Goal: Task Accomplishment & Management: Manage account settings

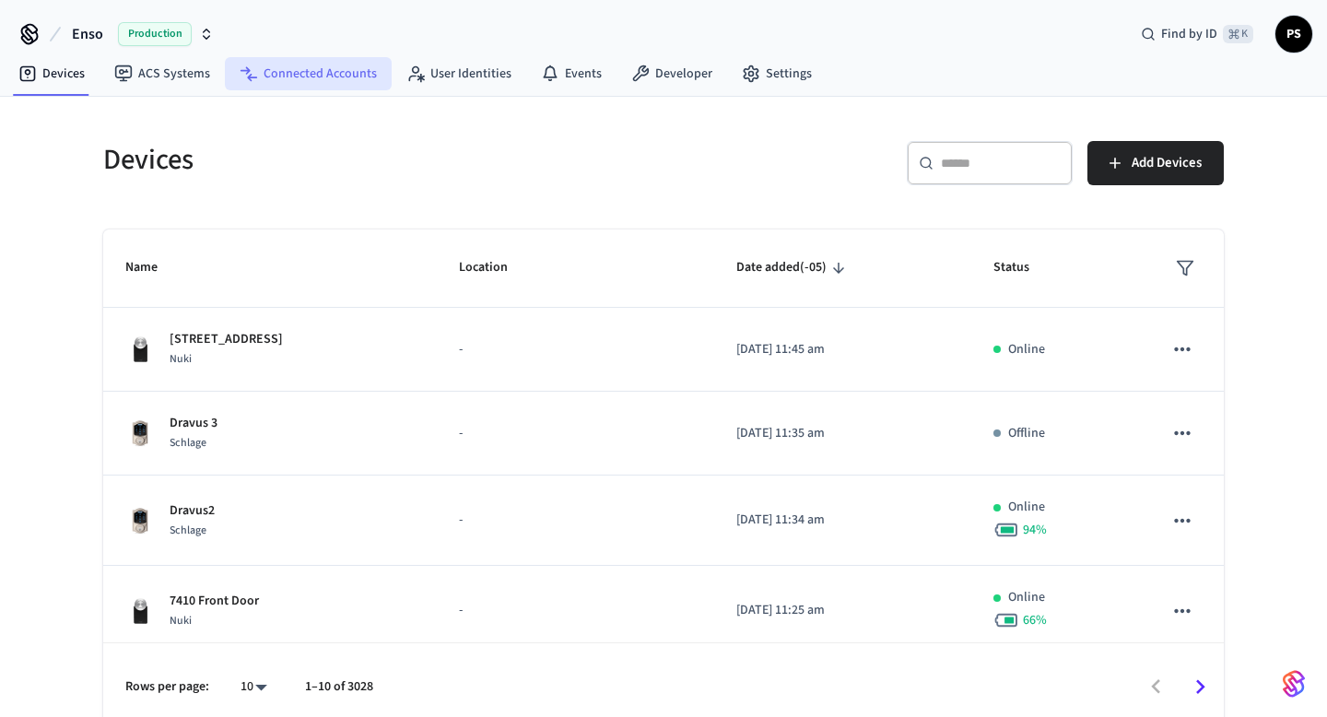
click at [320, 80] on link "Connected Accounts" at bounding box center [308, 73] width 167 height 33
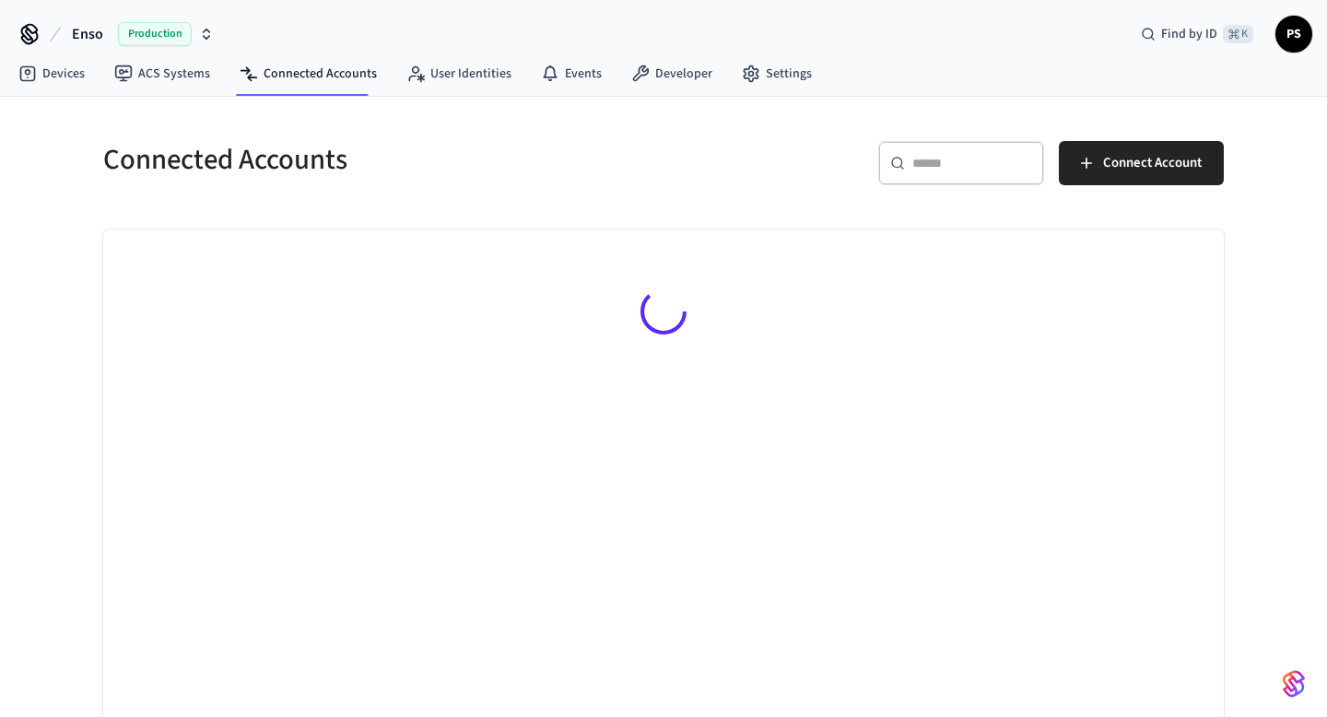
click at [963, 160] on input "text" at bounding box center [973, 163] width 120 height 18
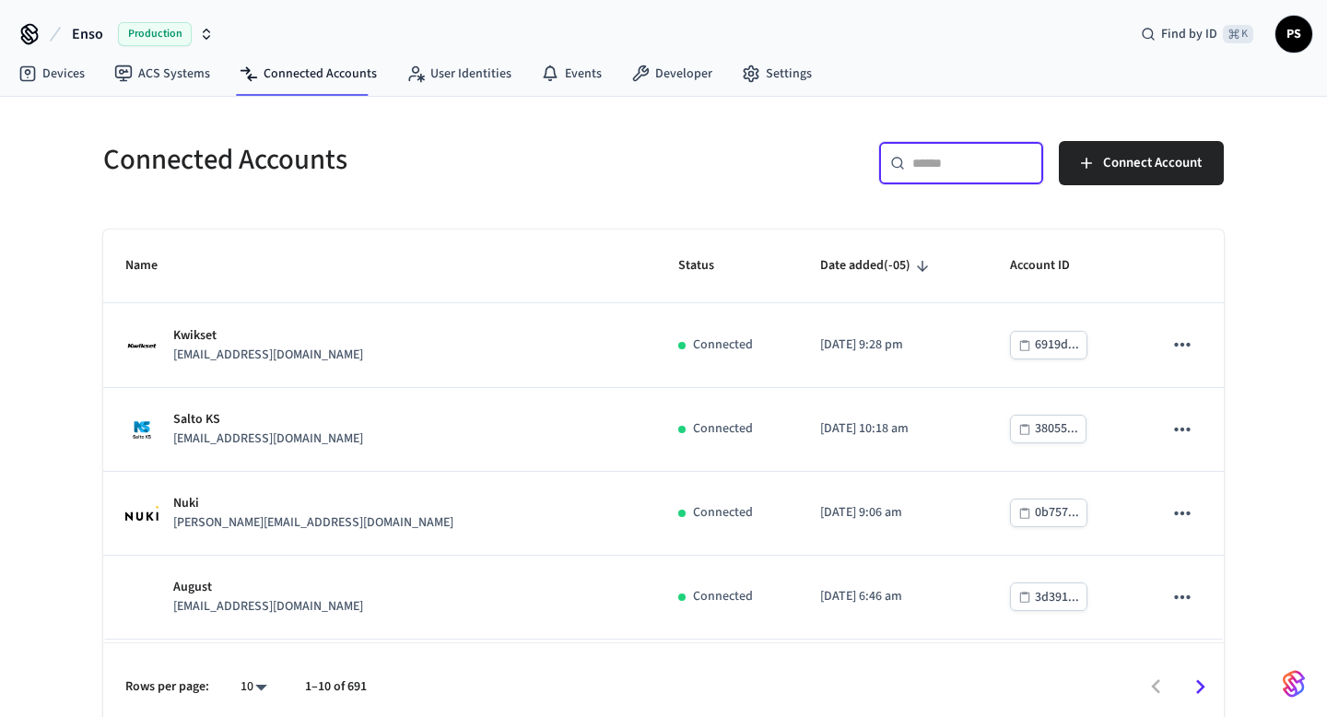
paste input "**********"
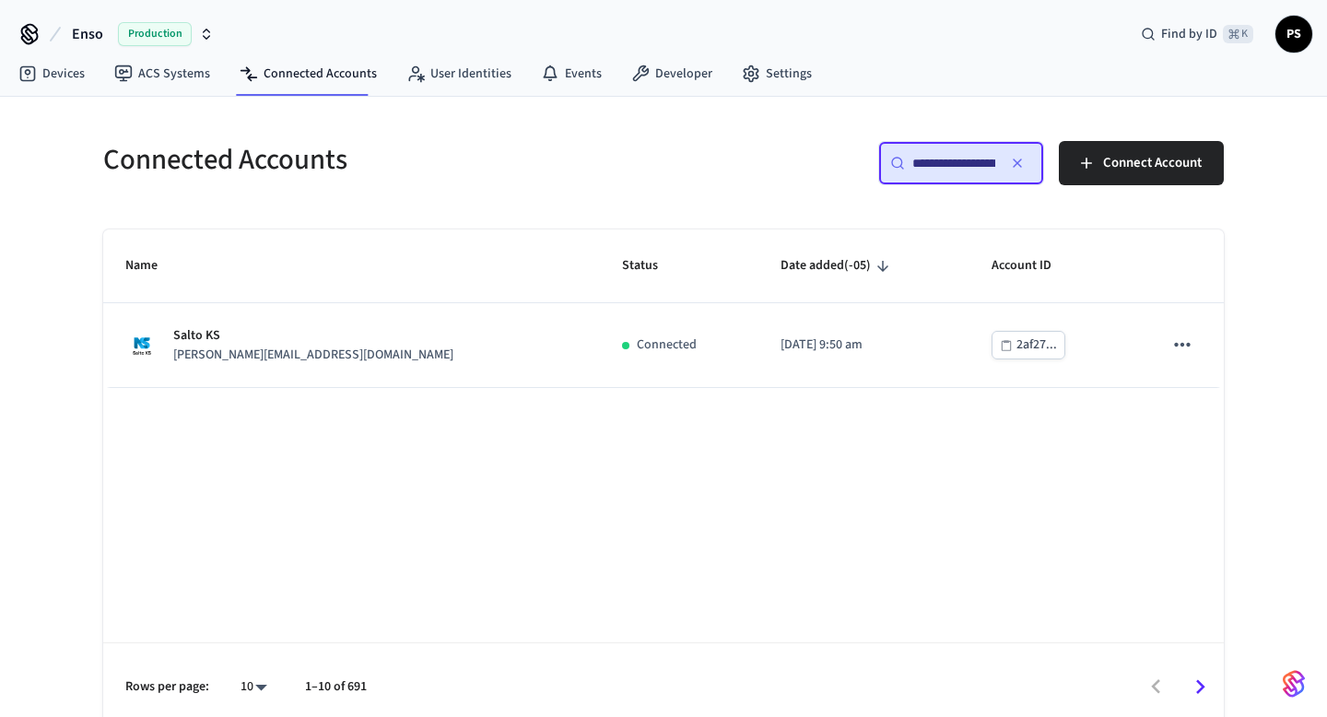
scroll to position [0, 139]
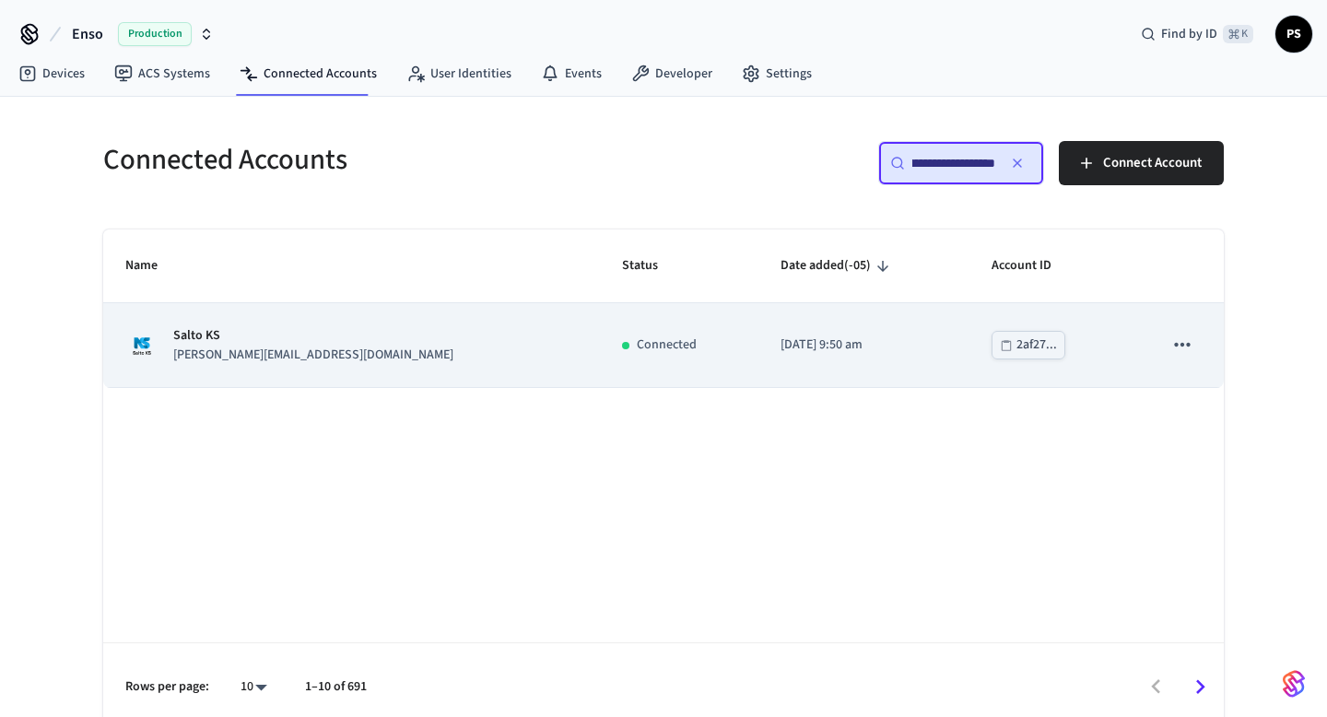
type input "**********"
click at [242, 330] on p "Salto KS" at bounding box center [313, 335] width 280 height 19
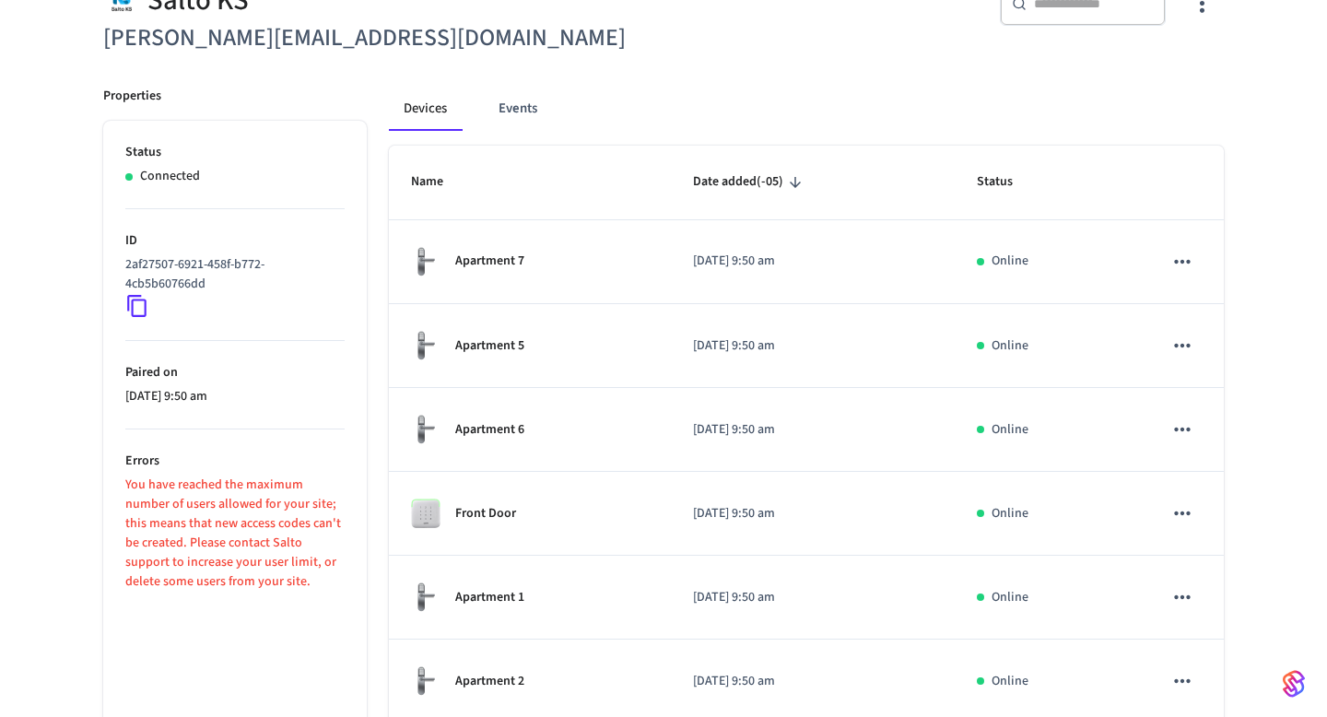
scroll to position [200, 0]
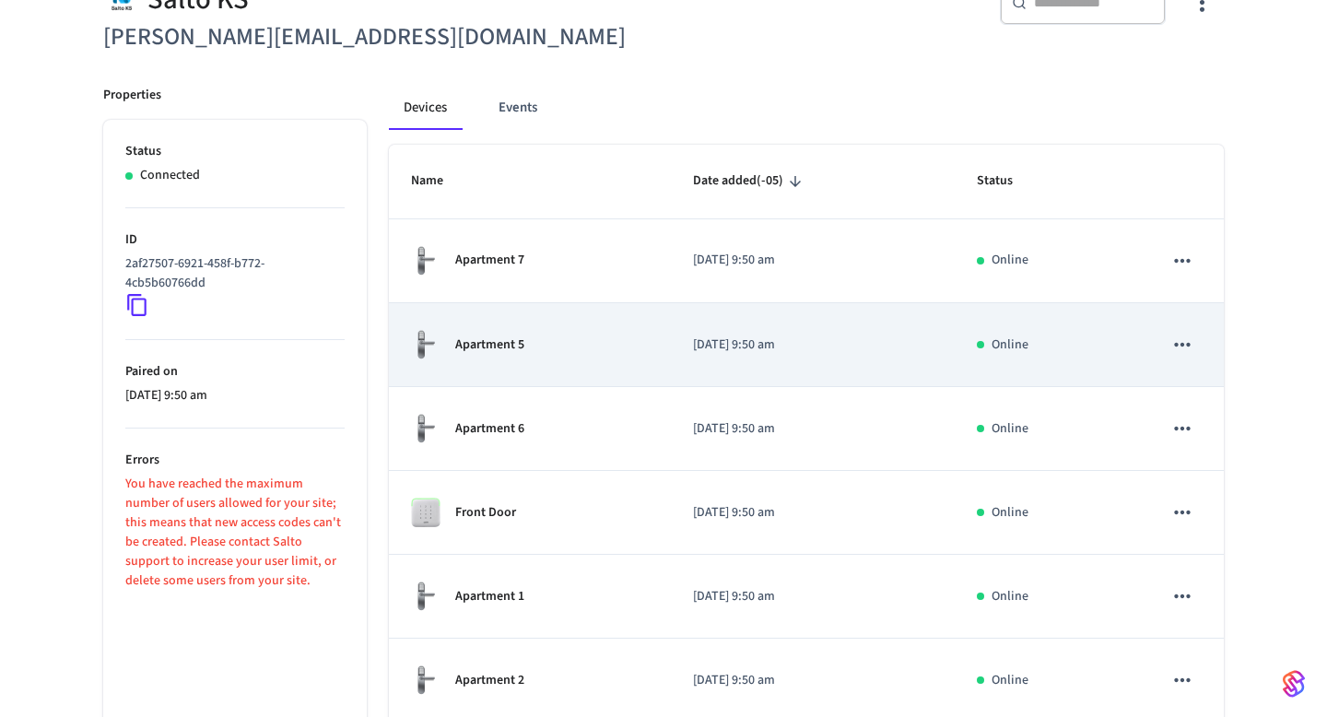
click at [492, 326] on td "Apartment 5" at bounding box center [530, 345] width 282 height 84
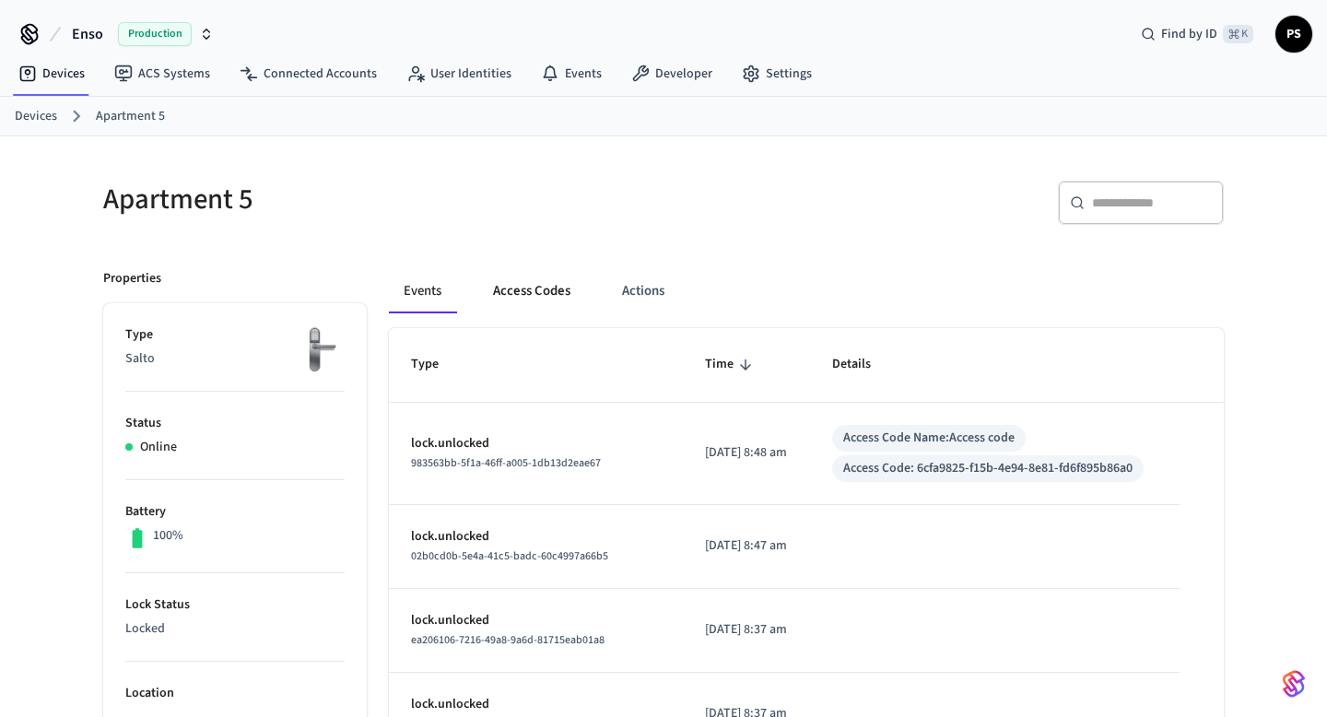
click at [563, 300] on button "Access Codes" at bounding box center [531, 291] width 107 height 44
click at [542, 296] on button "Access Codes" at bounding box center [531, 291] width 107 height 44
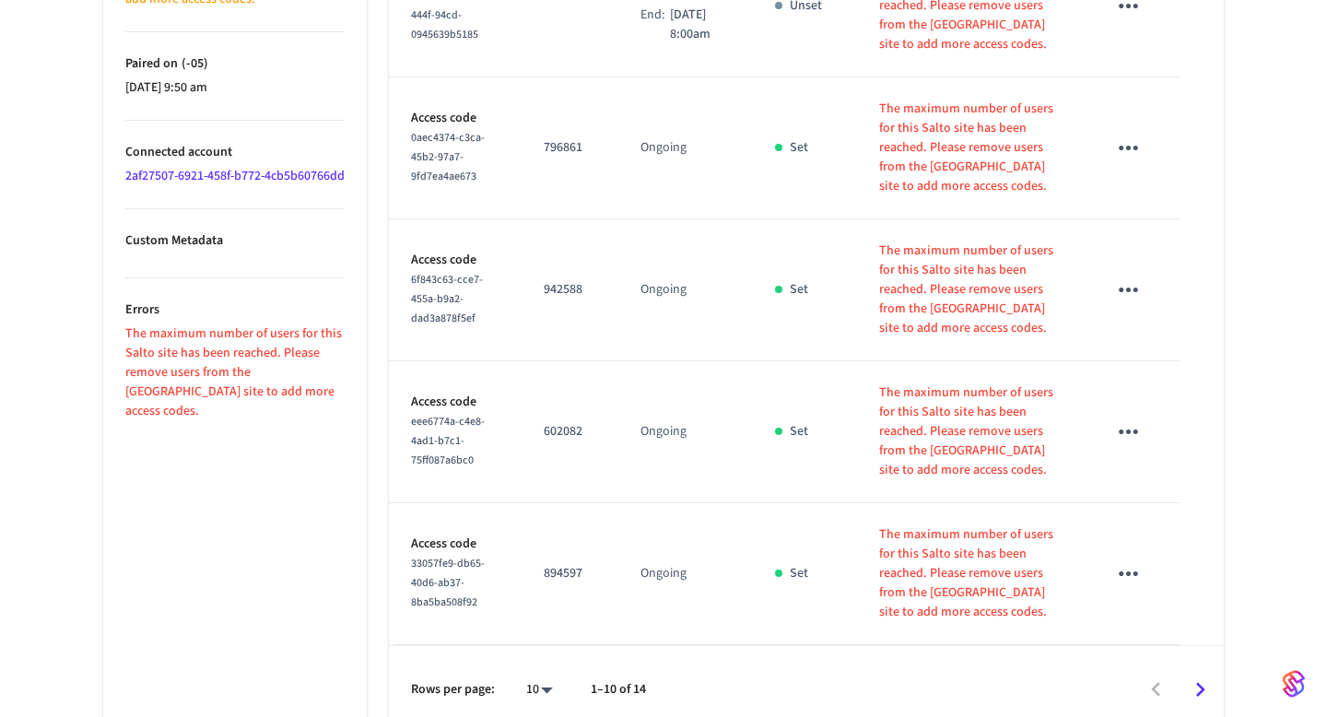
scroll to position [1223, 0]
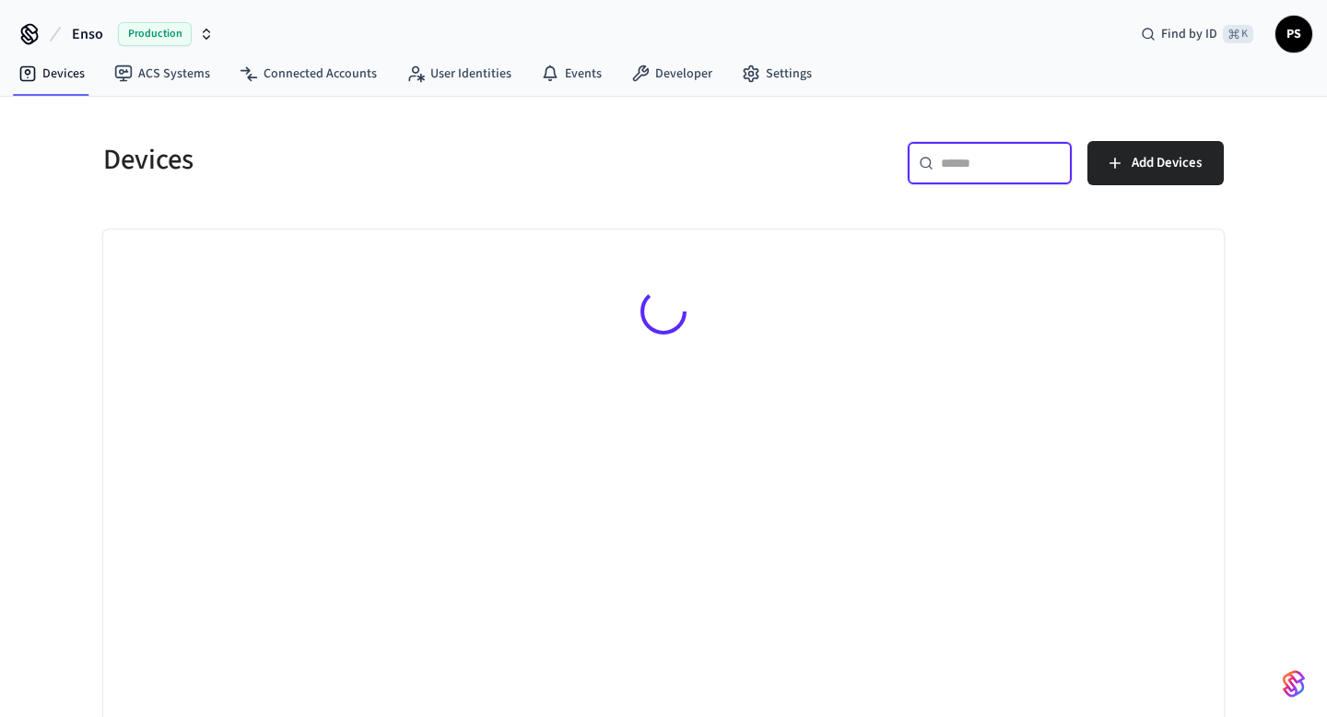
click at [998, 168] on input "text" at bounding box center [1001, 163] width 120 height 18
paste input "**********"
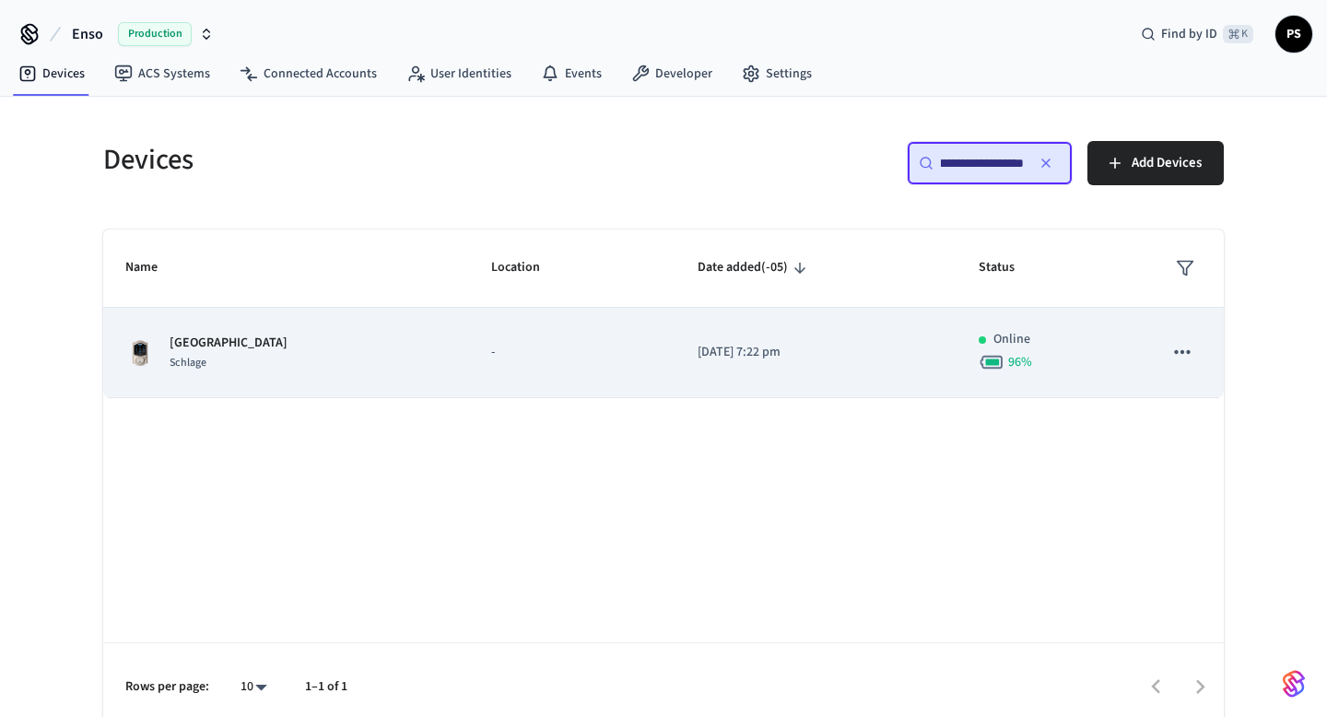
type input "**********"
click at [242, 356] on div "Schlage" at bounding box center [229, 362] width 118 height 19
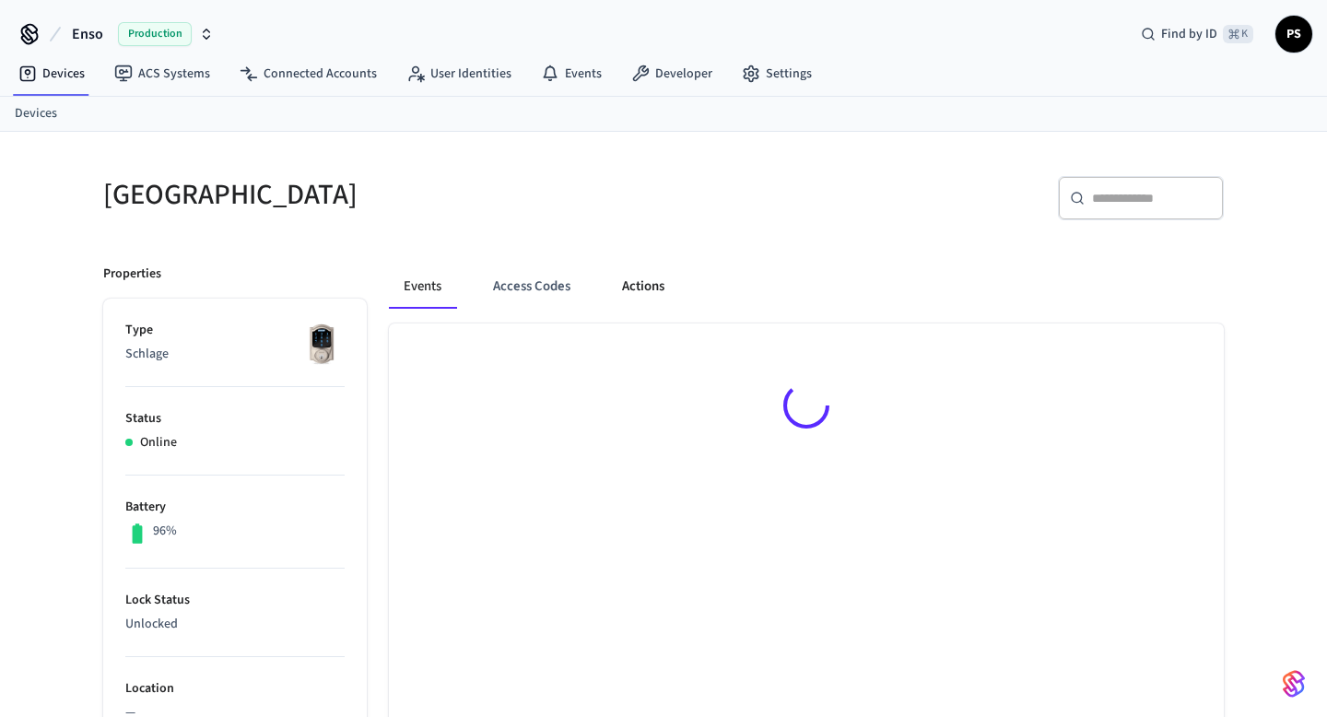
click at [644, 287] on button "Actions" at bounding box center [643, 287] width 72 height 44
click at [528, 299] on button "Access Codes" at bounding box center [532, 287] width 107 height 44
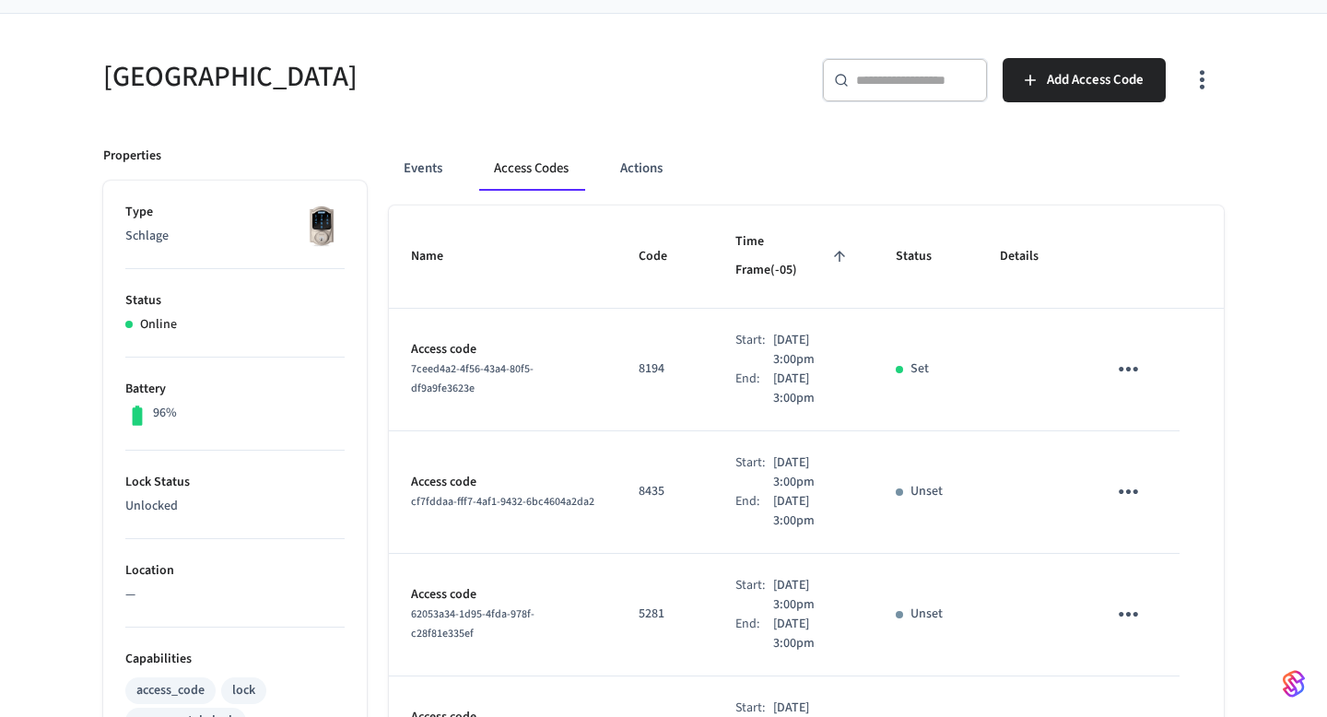
scroll to position [124, 0]
click at [617, 367] on td "8194" at bounding box center [665, 368] width 97 height 123
click at [1132, 353] on icon "sticky table" at bounding box center [1128, 367] width 29 height 29
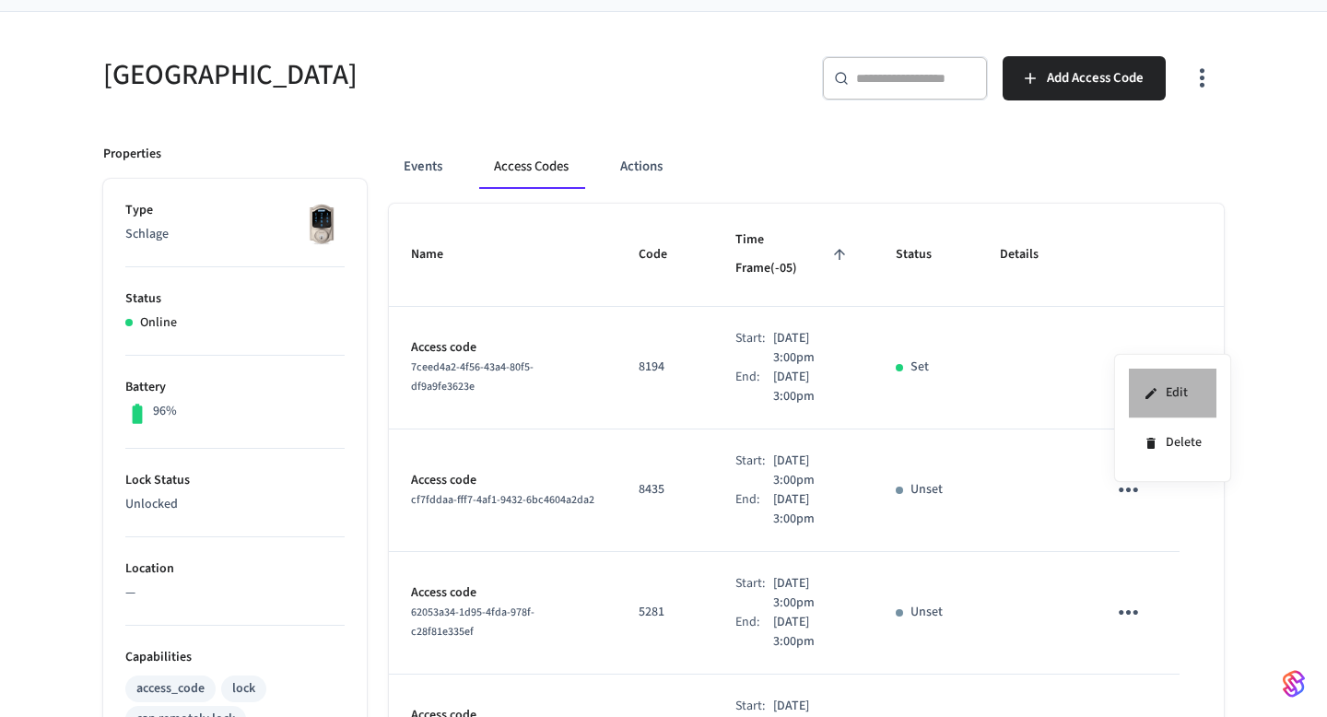
click at [1197, 391] on li "Edit" at bounding box center [1173, 394] width 88 height 50
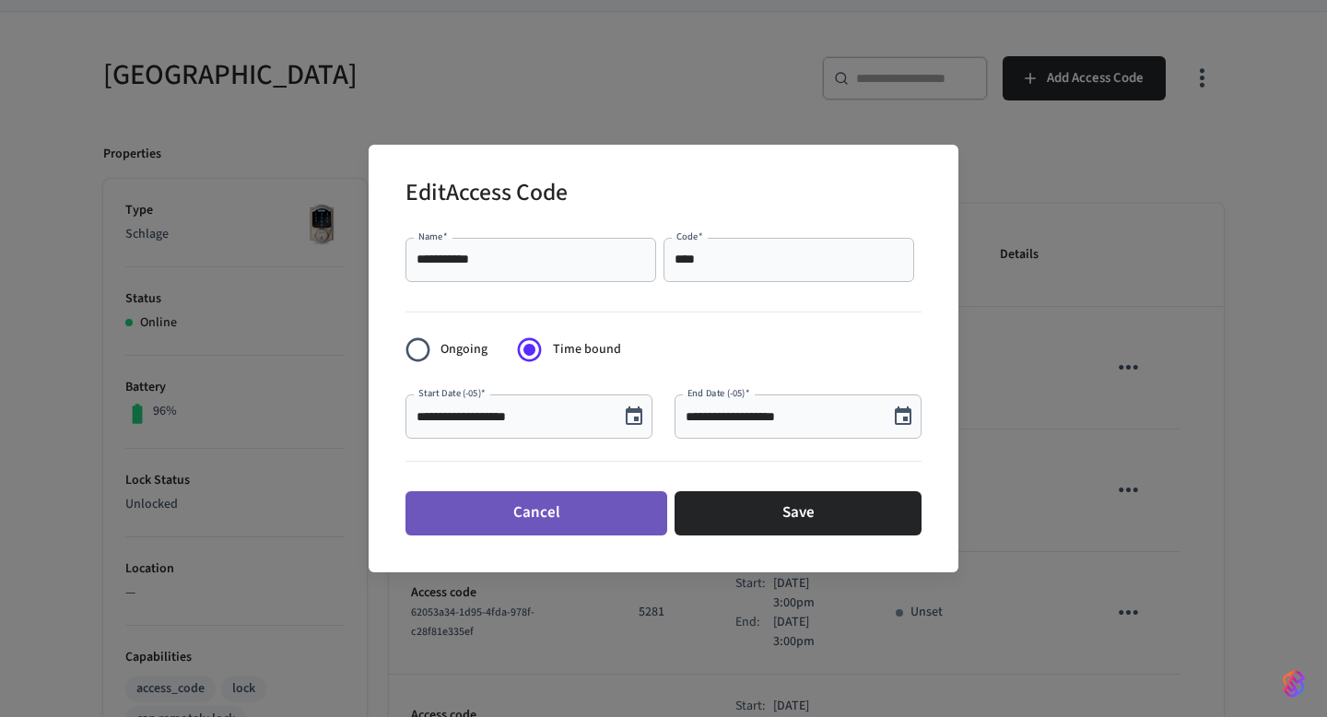
click at [522, 532] on button "Cancel" at bounding box center [537, 513] width 262 height 44
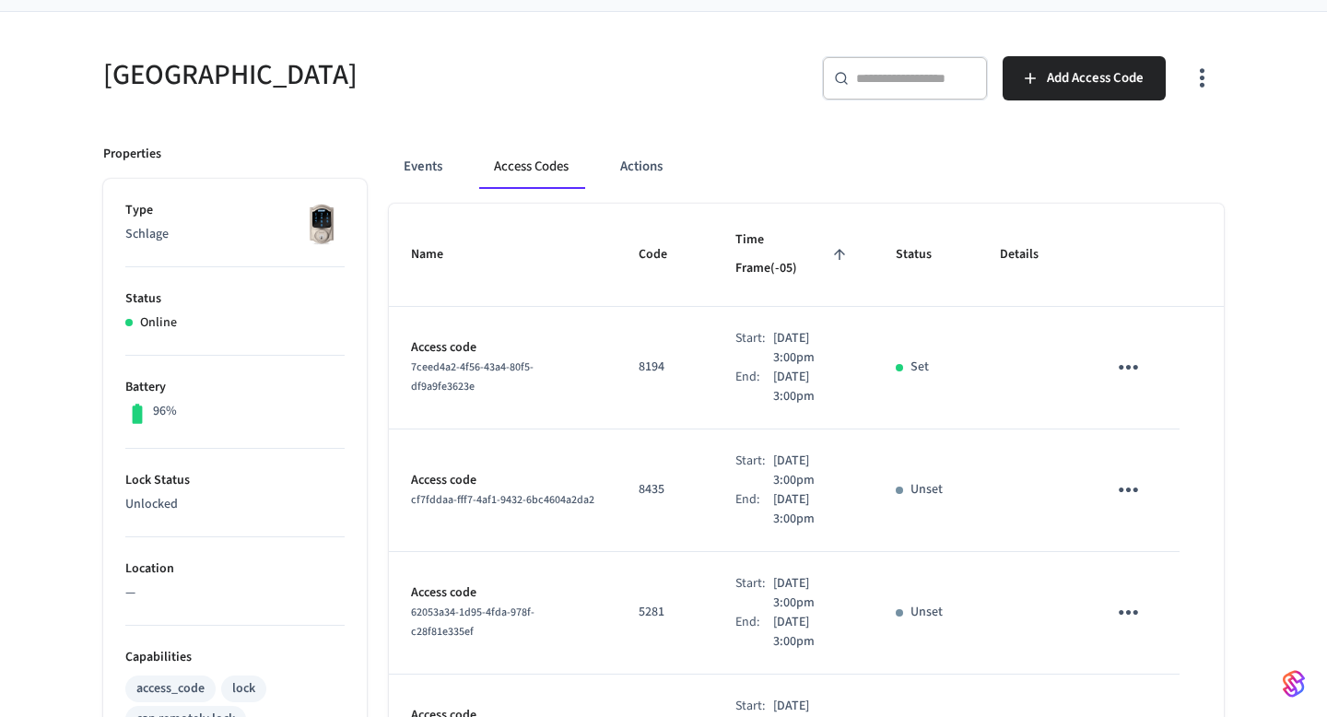
click at [1131, 353] on icon "sticky table" at bounding box center [1128, 367] width 29 height 29
click at [1182, 410] on li "Edit" at bounding box center [1173, 394] width 88 height 50
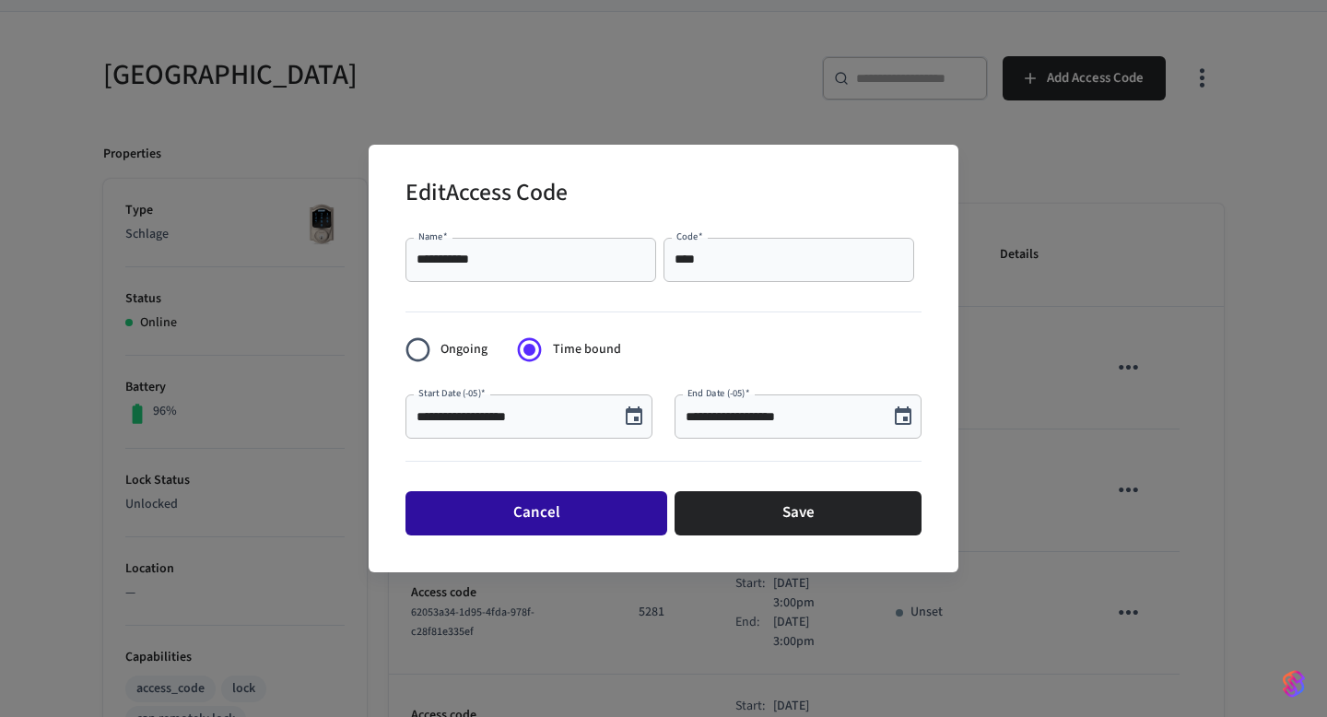
click at [538, 522] on button "Cancel" at bounding box center [537, 513] width 262 height 44
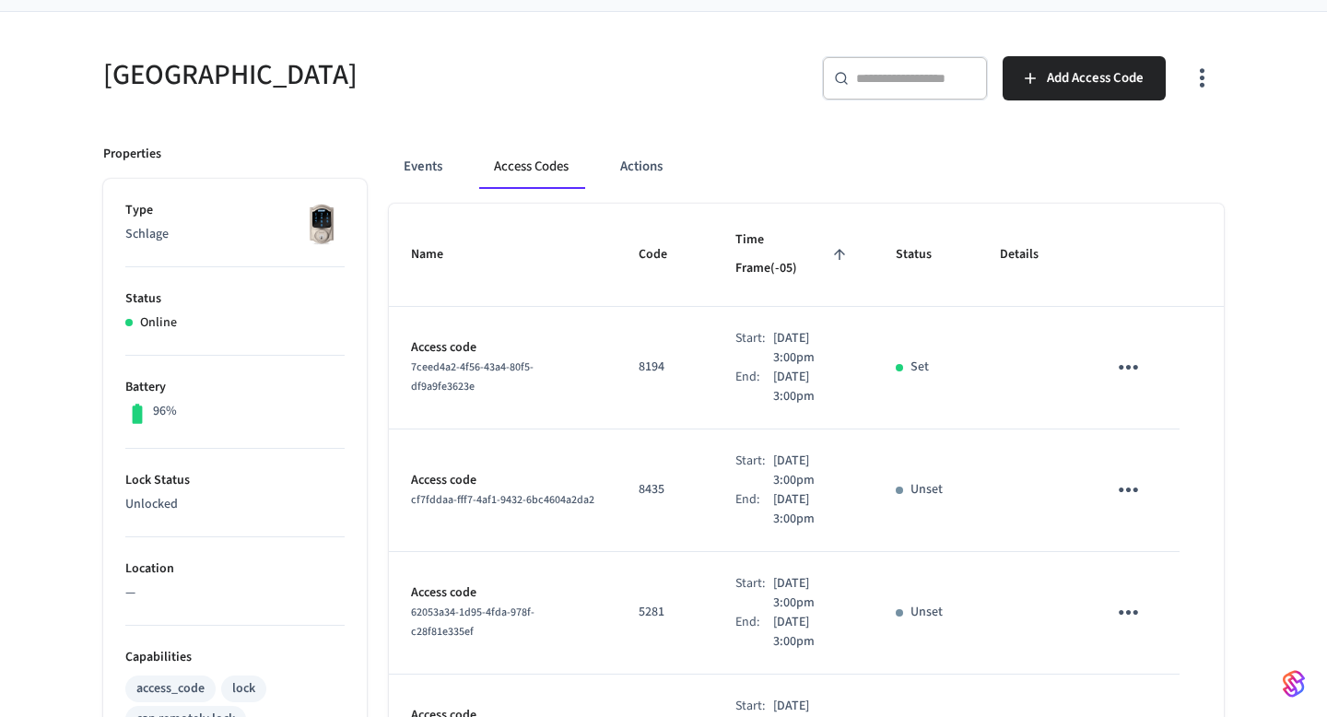
click at [431, 359] on span "7ceed4a2-4f56-43a4-80f5-df9a9fe3623e" at bounding box center [472, 376] width 123 height 35
drag, startPoint x: 411, startPoint y: 317, endPoint x: 589, endPoint y: 376, distance: 187.4
click at [589, 376] on td "Access code 7ceed4a2-4f56-43a4-80f5-df9a9fe3623e" at bounding box center [503, 368] width 228 height 123
copy td "Access code 7ceed4a2-4f56-43a4-80f5-df9a9fe3623e"
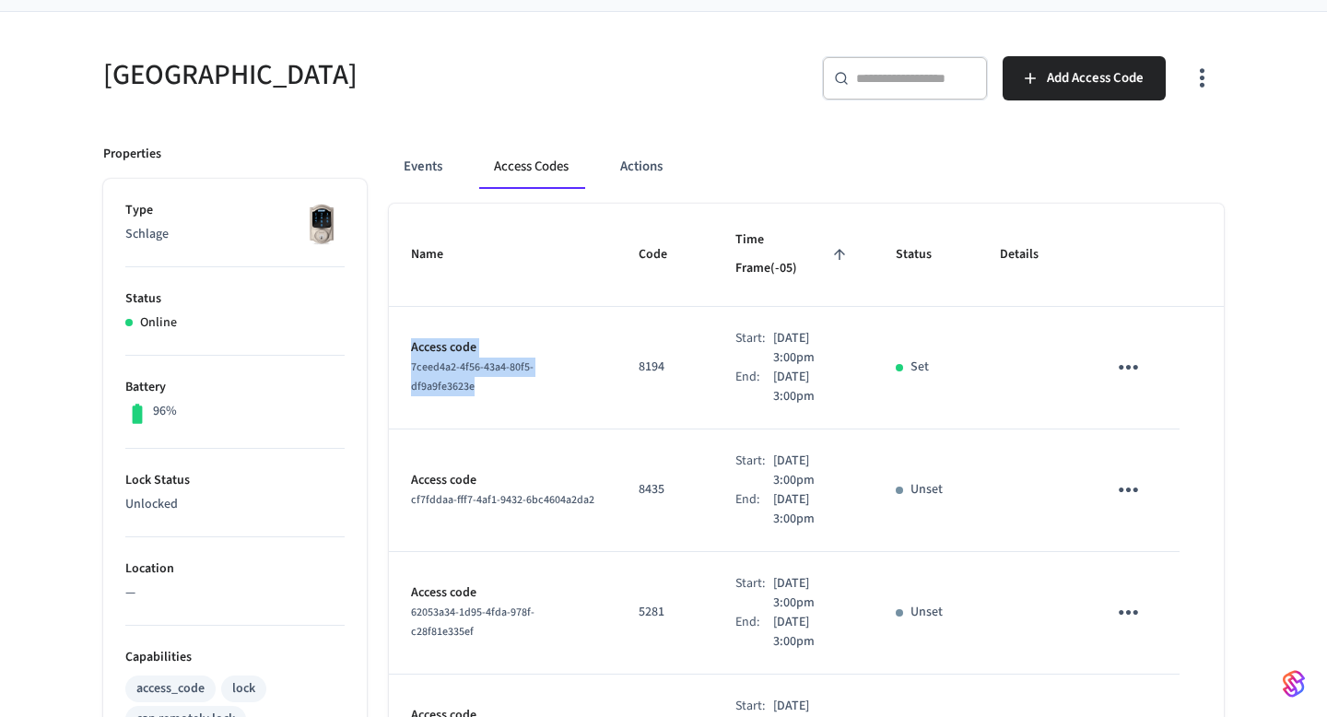
scroll to position [573, 0]
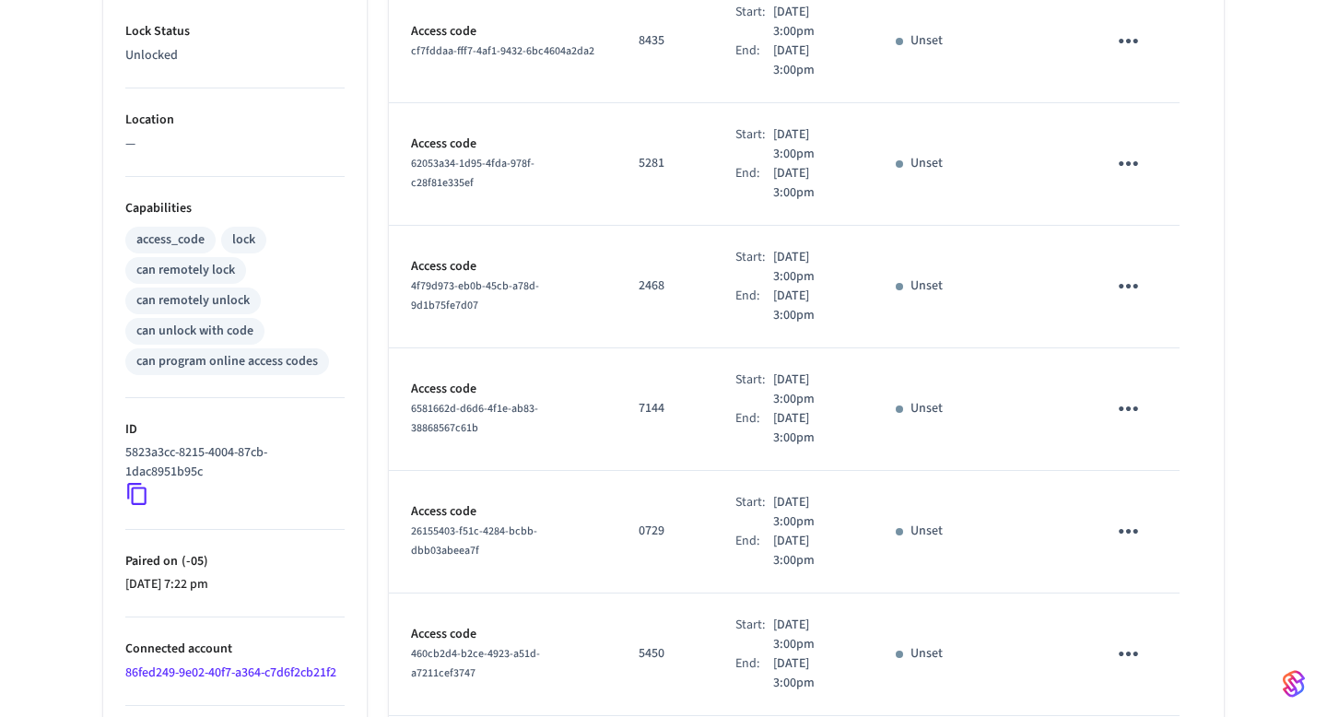
click at [138, 451] on p "5823a3cc-8215-4004-87cb-1dac8951b95c" at bounding box center [231, 462] width 212 height 39
click at [138, 484] on icon at bounding box center [136, 495] width 19 height 22
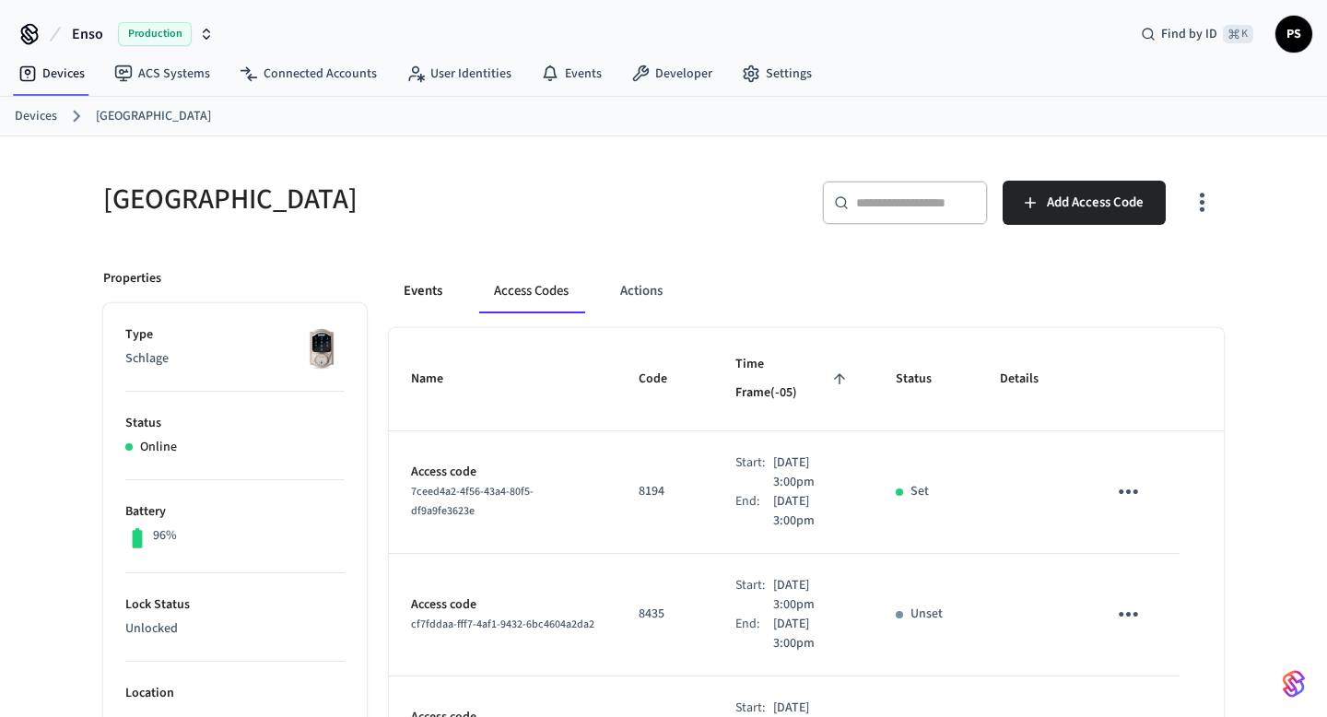
click at [438, 283] on button "Events" at bounding box center [423, 291] width 68 height 44
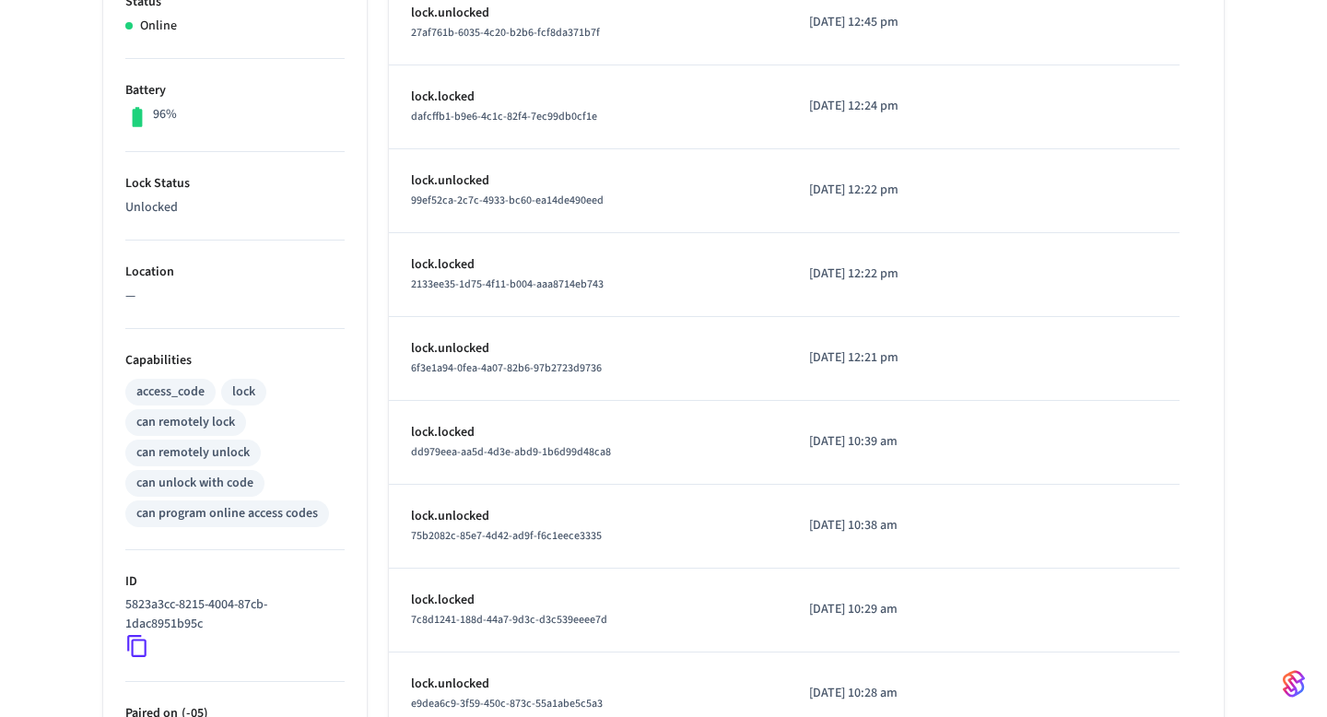
scroll to position [630, 0]
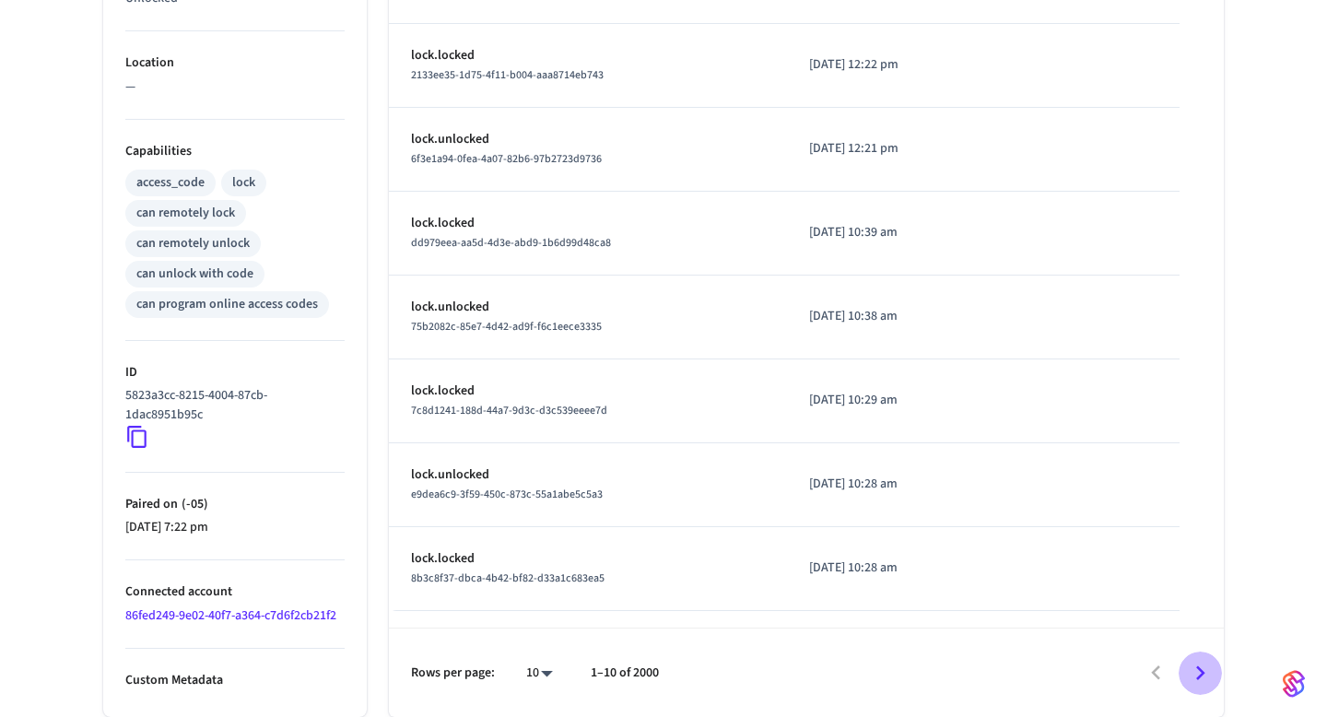
click at [1208, 668] on icon "Go to next page" at bounding box center [1200, 673] width 29 height 29
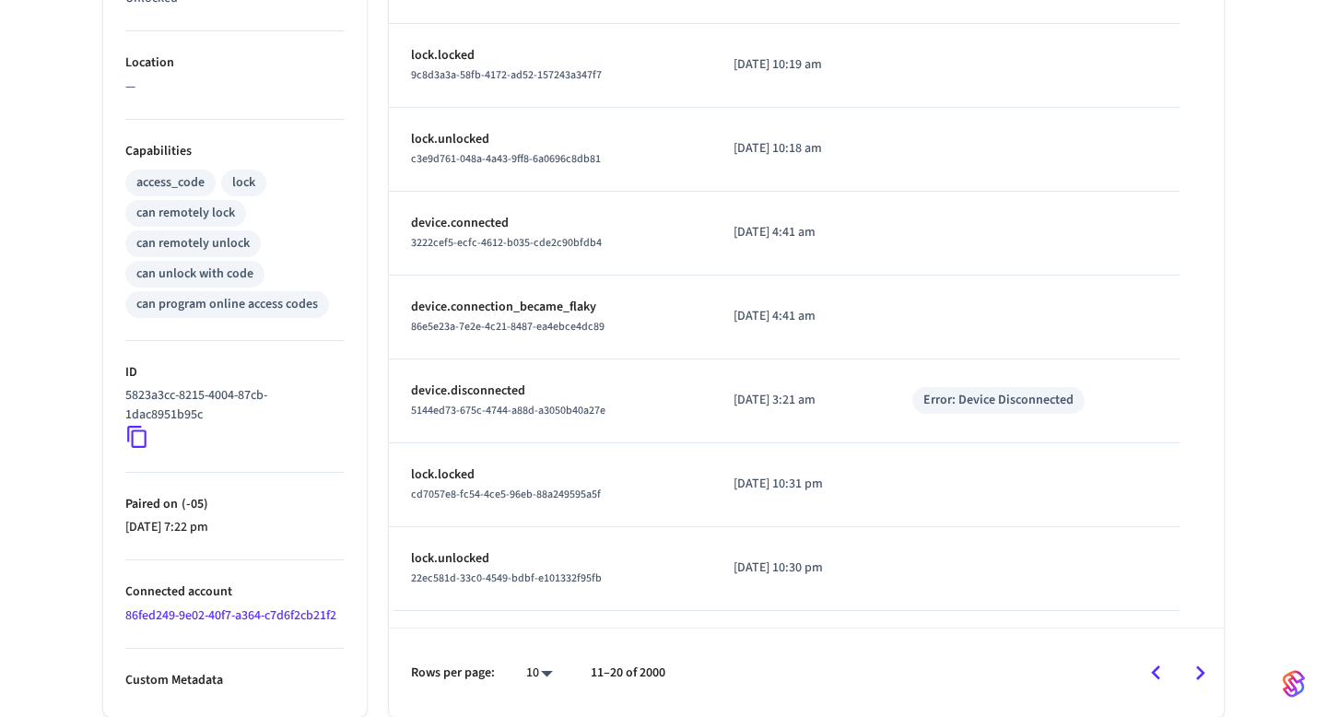
click at [1208, 668] on icon "Go to next page" at bounding box center [1200, 673] width 29 height 29
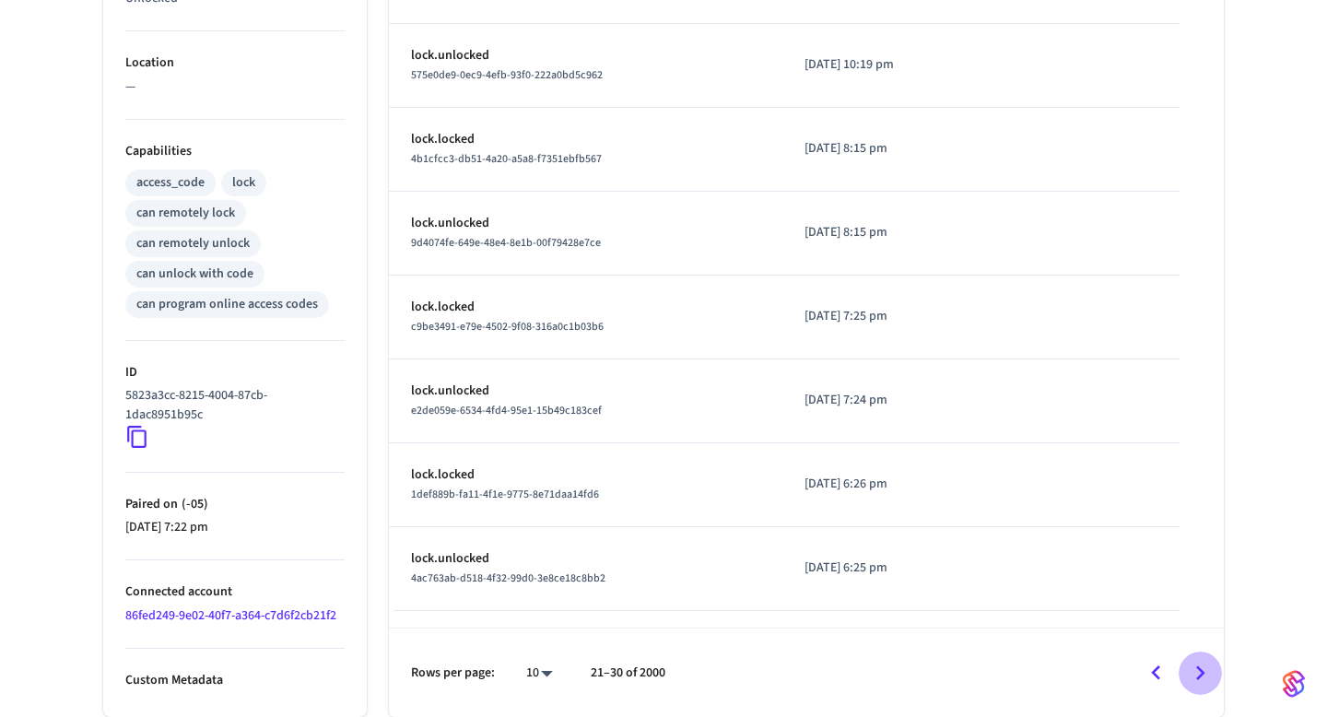
click at [1208, 668] on icon "Go to next page" at bounding box center [1200, 673] width 29 height 29
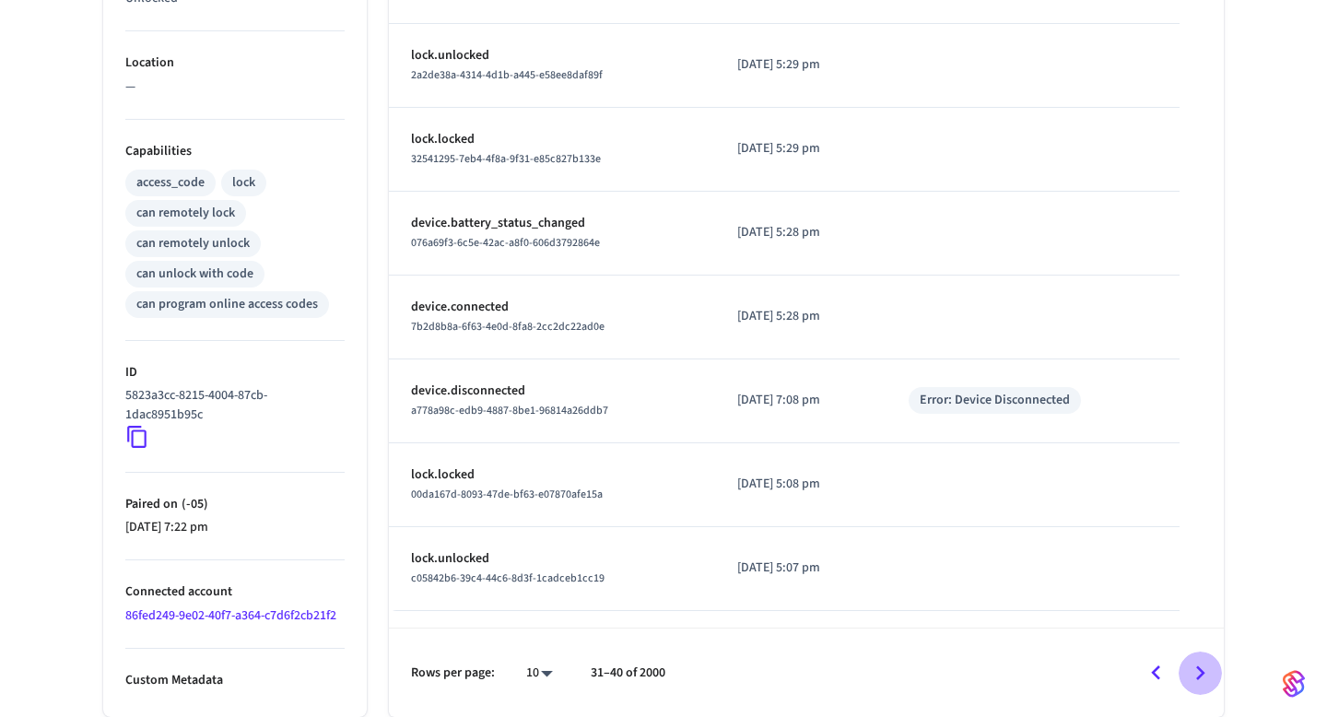
click at [1208, 668] on icon "Go to next page" at bounding box center [1200, 673] width 29 height 29
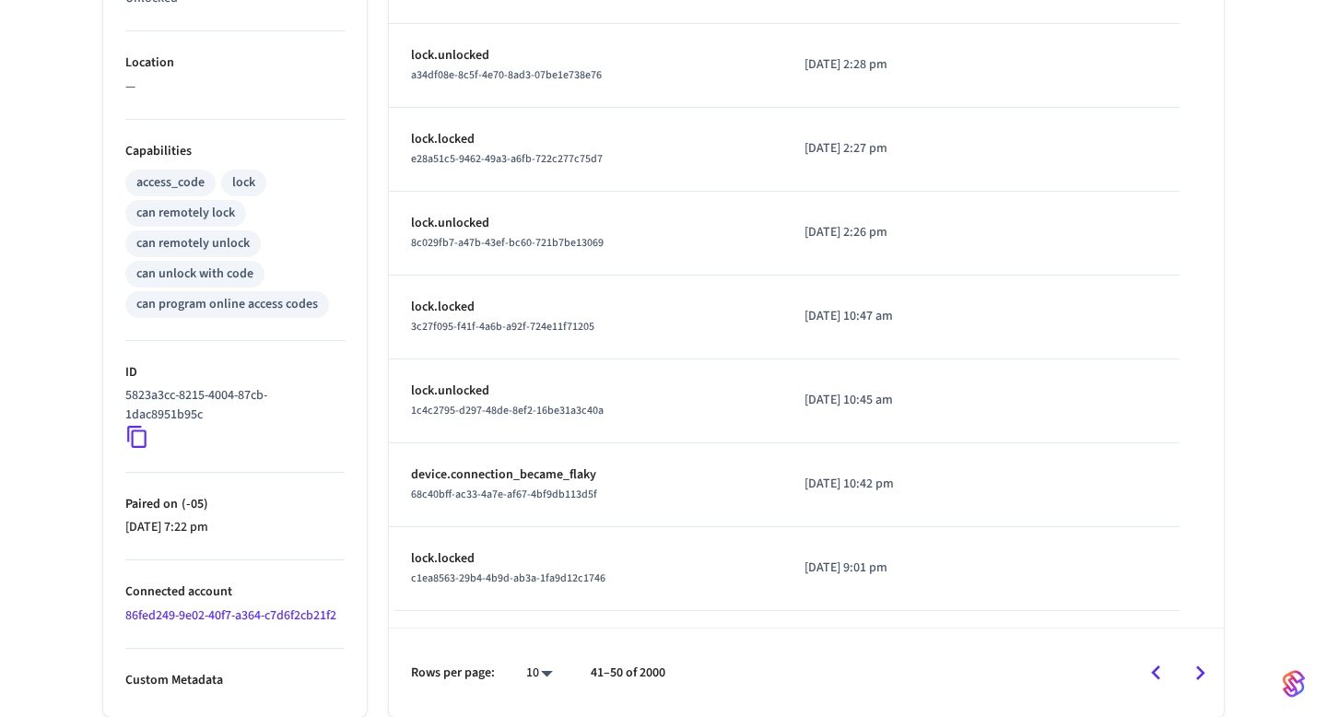
click at [1204, 672] on icon "Go to next page" at bounding box center [1200, 673] width 9 height 15
click at [1197, 671] on icon "Go to next page" at bounding box center [1200, 673] width 29 height 29
click at [1196, 670] on icon "Go to next page" at bounding box center [1200, 673] width 29 height 29
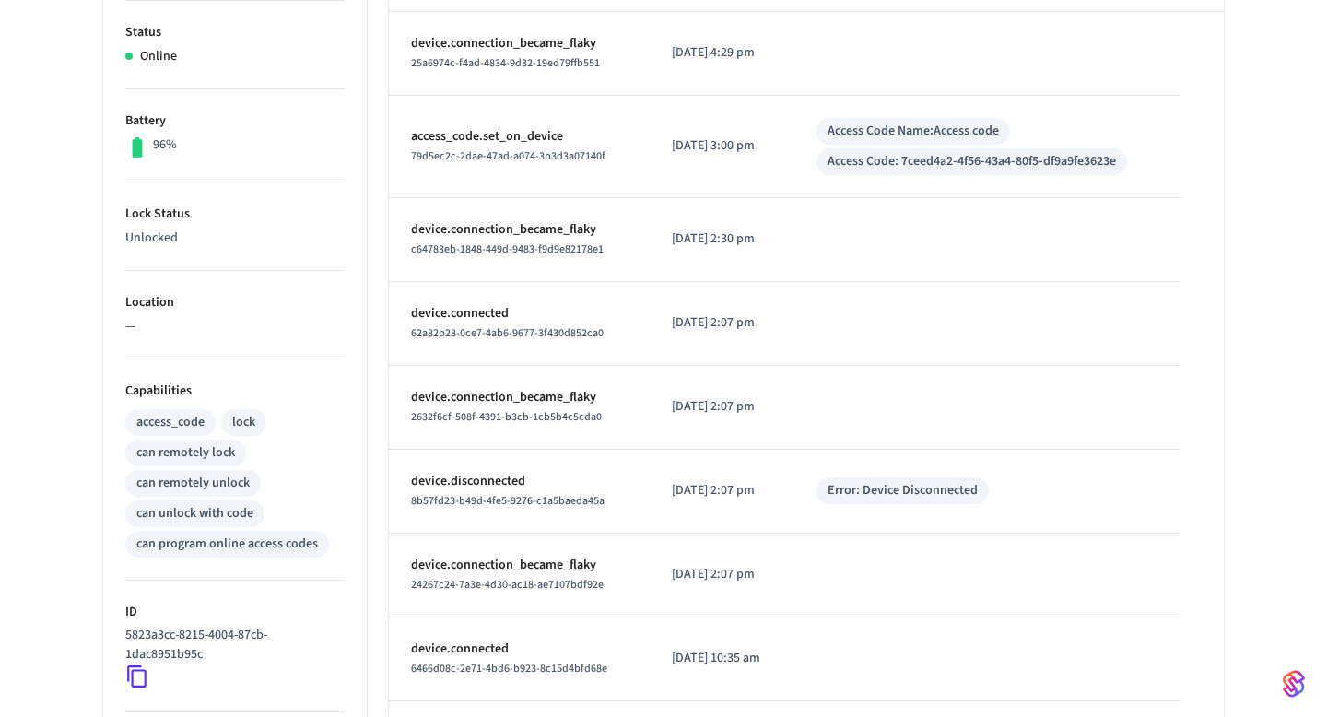
scroll to position [387, 0]
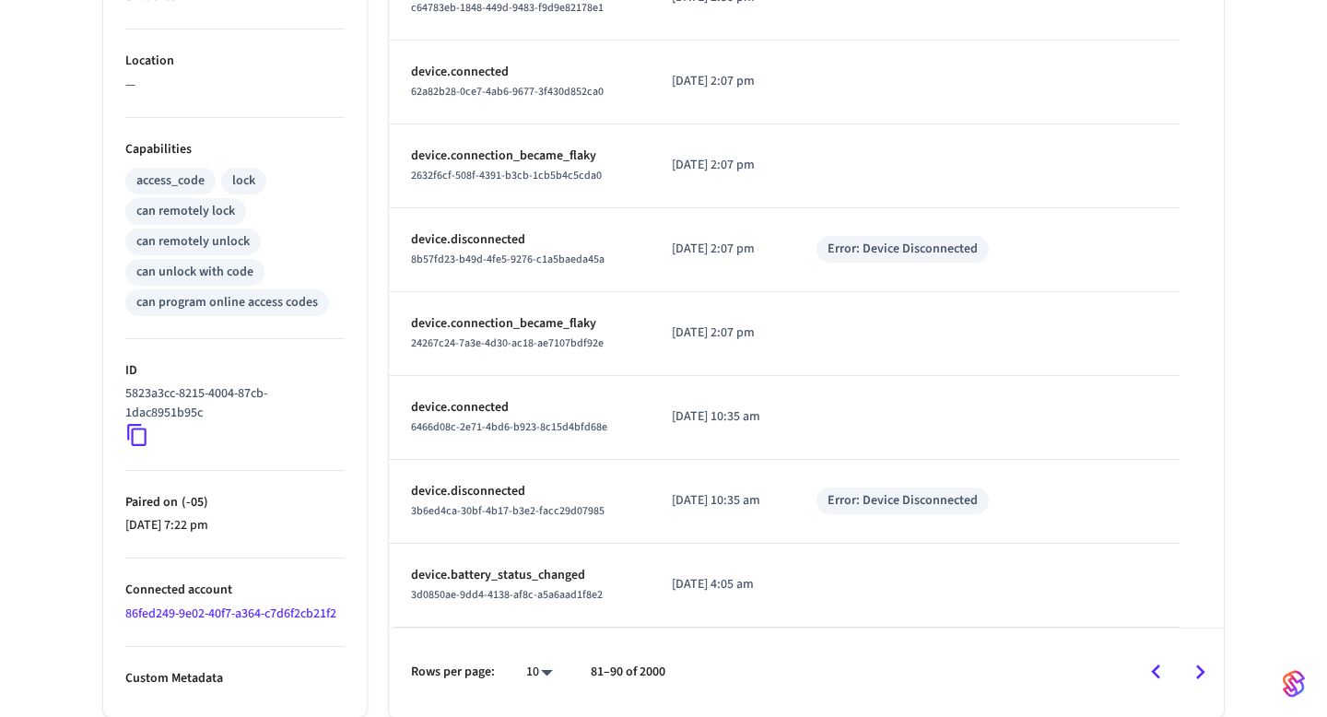
click at [1165, 673] on icon "Go to previous page" at bounding box center [1156, 672] width 29 height 29
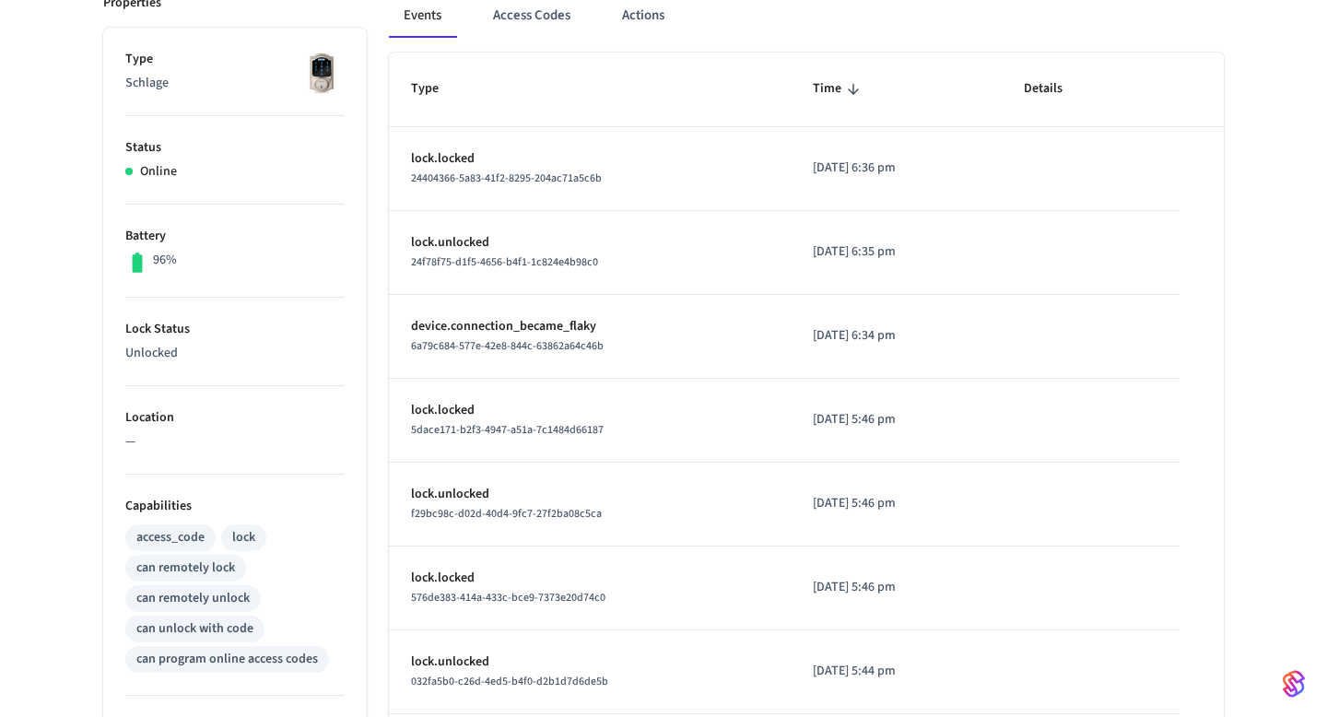
scroll to position [272, 0]
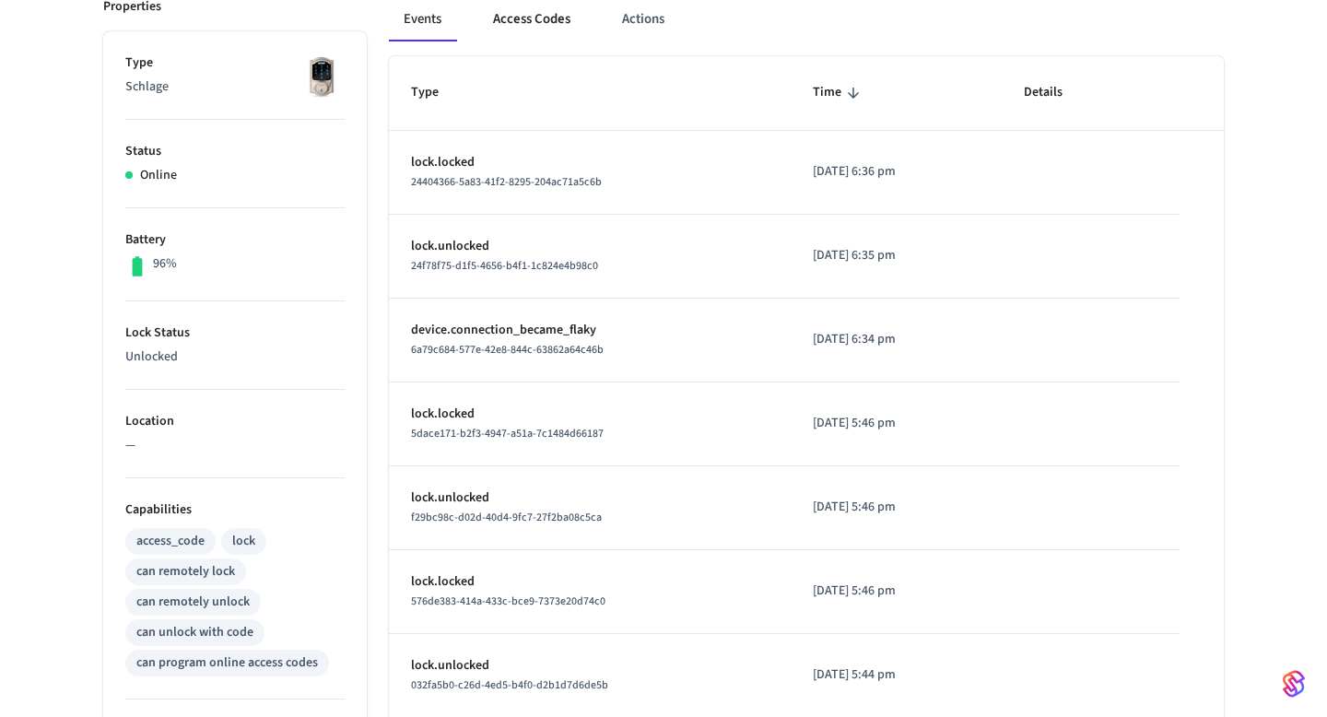
click at [515, 14] on button "Access Codes" at bounding box center [531, 19] width 107 height 44
